Goal: Check status: Check status

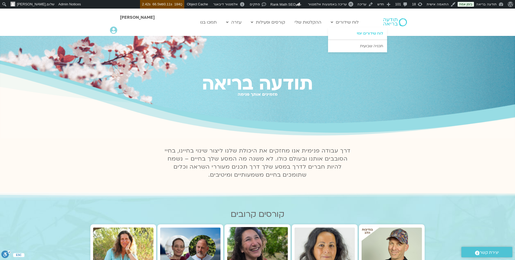
click at [357, 35] on link "לוח שידורים יומי" at bounding box center [357, 33] width 59 height 12
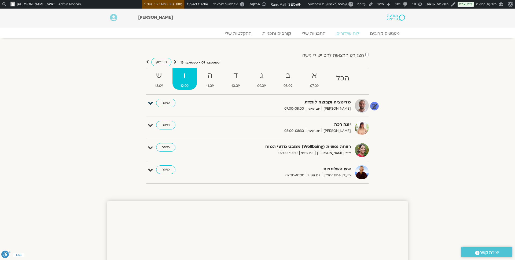
click at [151, 104] on icon at bounding box center [150, 104] width 5 height 8
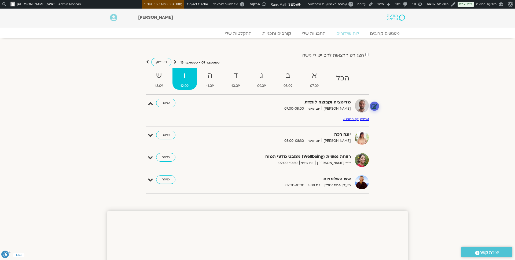
click at [376, 106] on link at bounding box center [374, 105] width 9 height 9
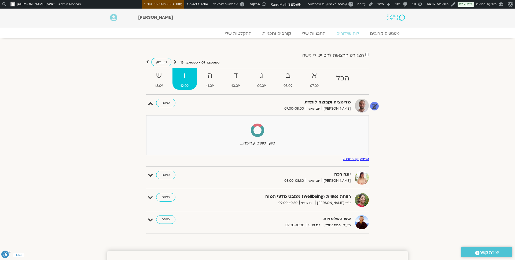
select select
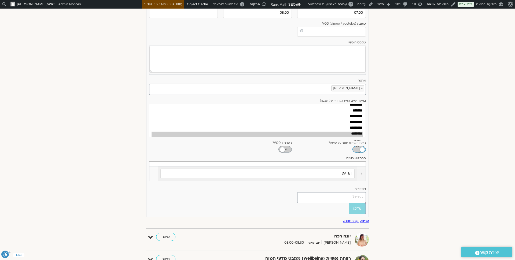
scroll to position [147, 0]
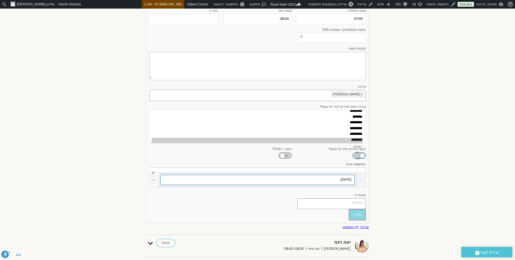
click at [327, 178] on input "[DATE]" at bounding box center [257, 180] width 194 height 10
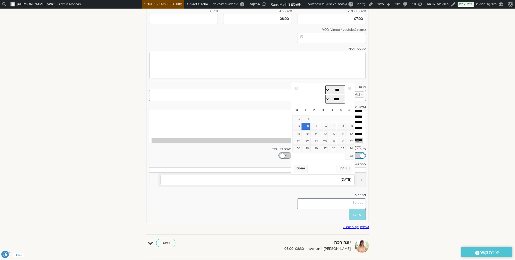
click at [327, 90] on select "*** *** *** *** *** *** *** *** *** *** *** ***" at bounding box center [335, 89] width 20 height 9
click at [306, 127] on link "12" at bounding box center [305, 126] width 8 height 7
type input "[DATE]"
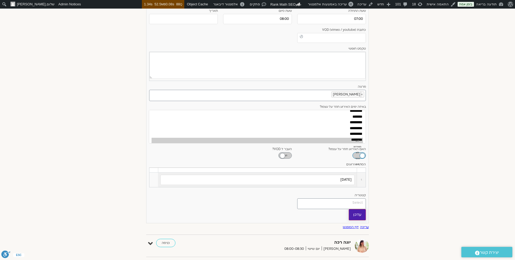
click at [356, 214] on input "עדכן" at bounding box center [357, 214] width 17 height 11
type input "עדכן"
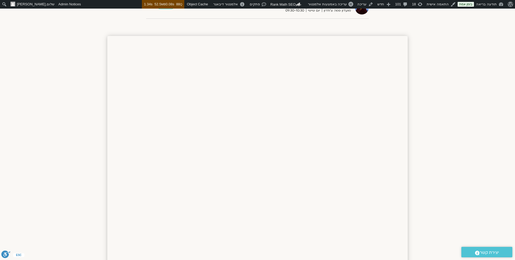
scroll to position [0, 0]
